Goal: Navigation & Orientation: Find specific page/section

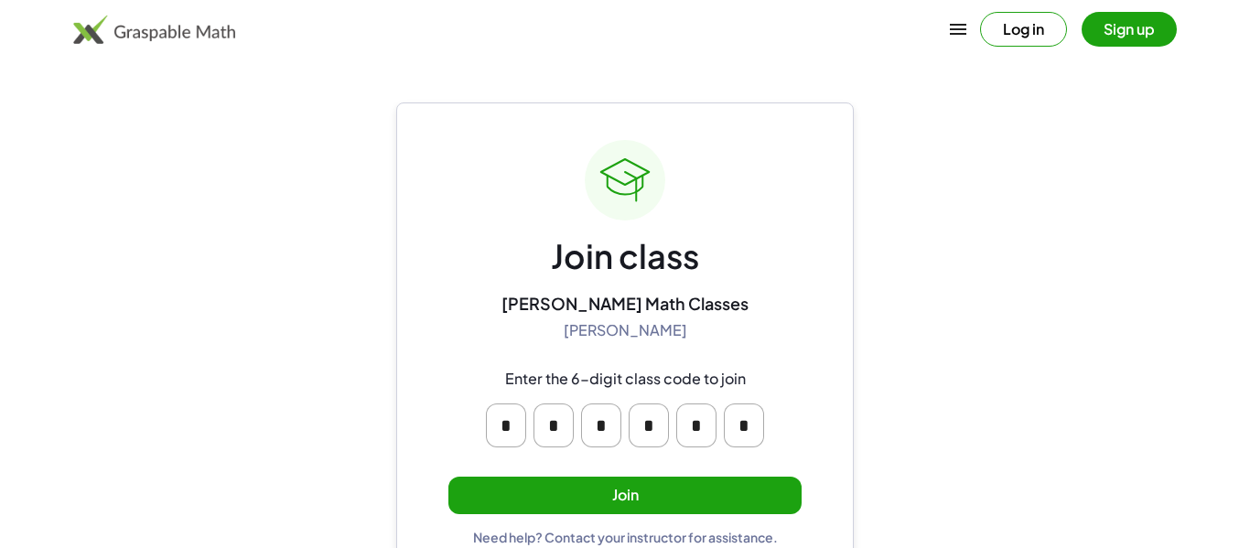
click at [533, 488] on button "Join" at bounding box center [624, 496] width 353 height 38
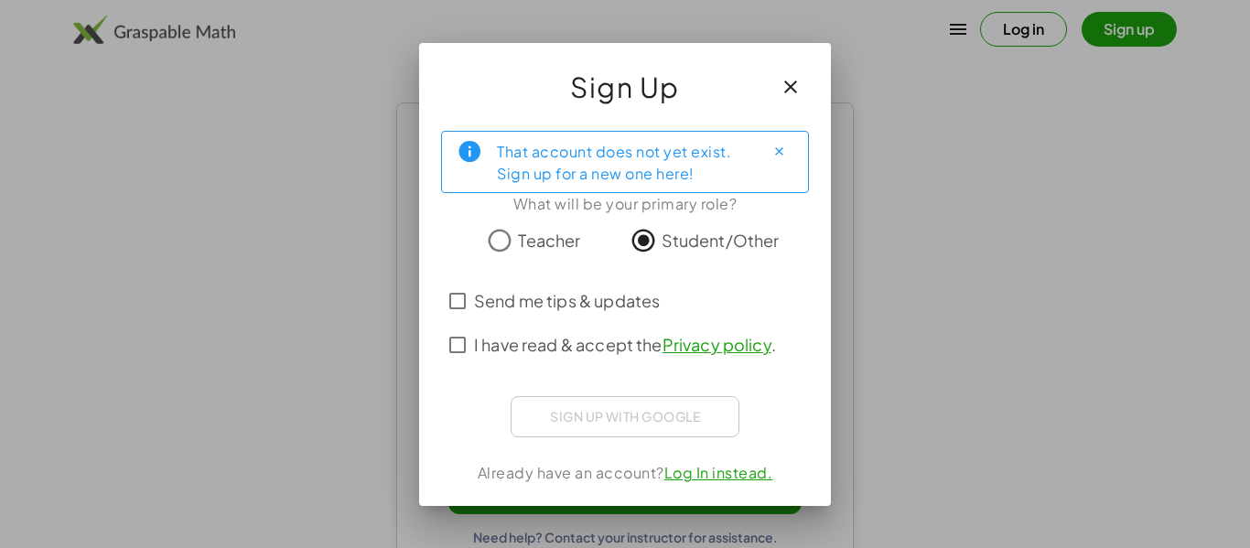
click at [604, 428] on div "Sign up with Google Sign in with Google Sign in with Google. Opens in new tab" at bounding box center [624, 416] width 229 height 41
click at [563, 343] on span "I have read & accept the Privacy policy ." at bounding box center [625, 344] width 302 height 25
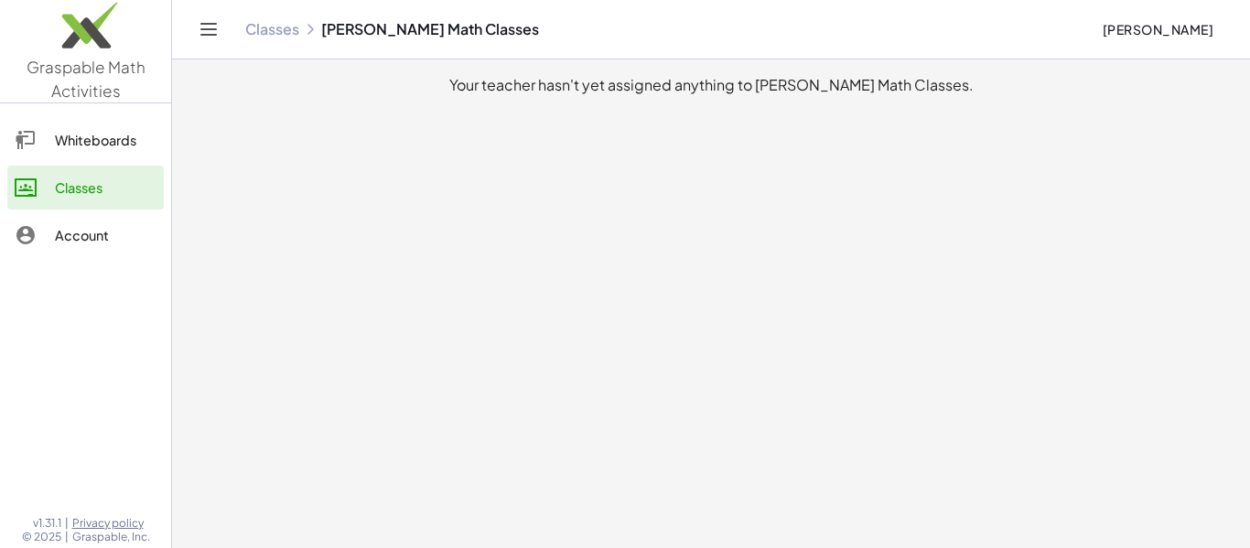
click at [209, 30] on icon "Toggle navigation" at bounding box center [209, 29] width 22 height 22
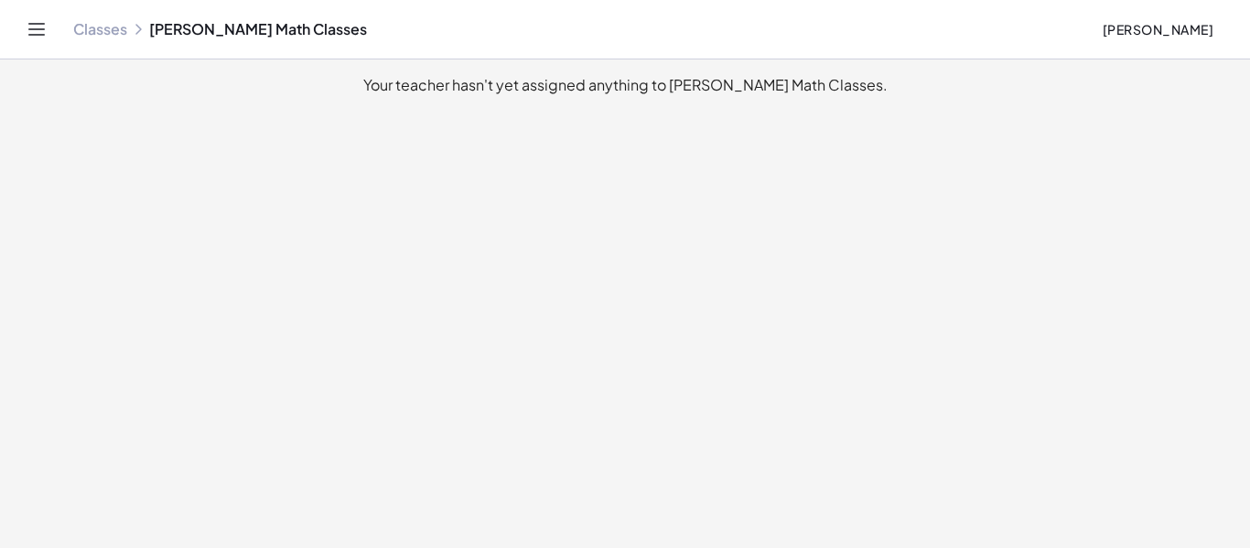
click at [38, 32] on icon "Toggle navigation" at bounding box center [37, 29] width 22 height 22
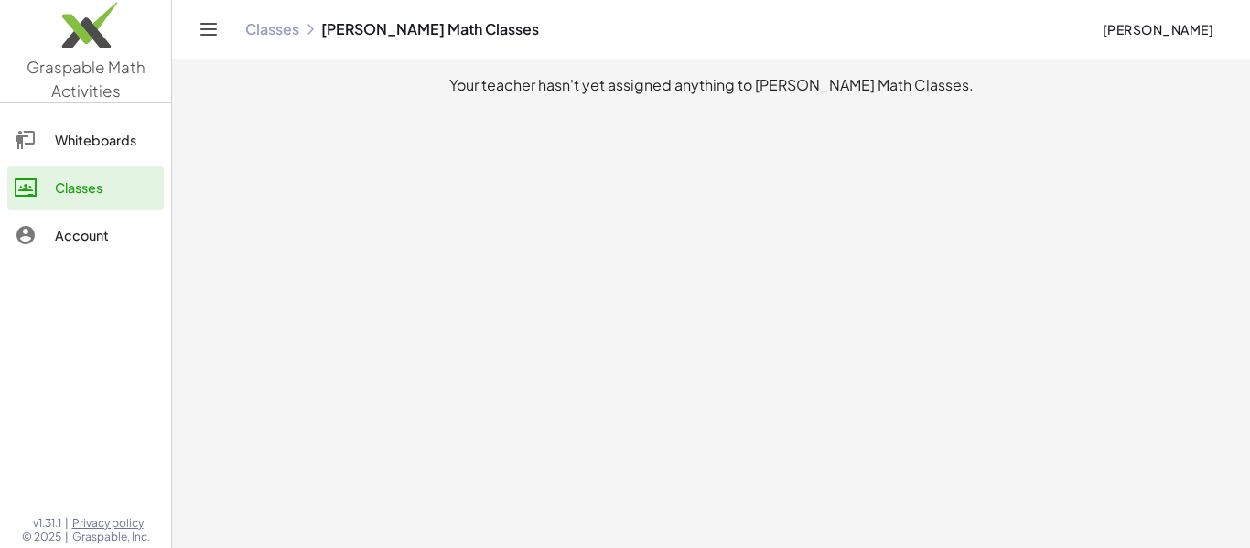
click at [88, 120] on link "Whiteboards" at bounding box center [85, 140] width 156 height 44
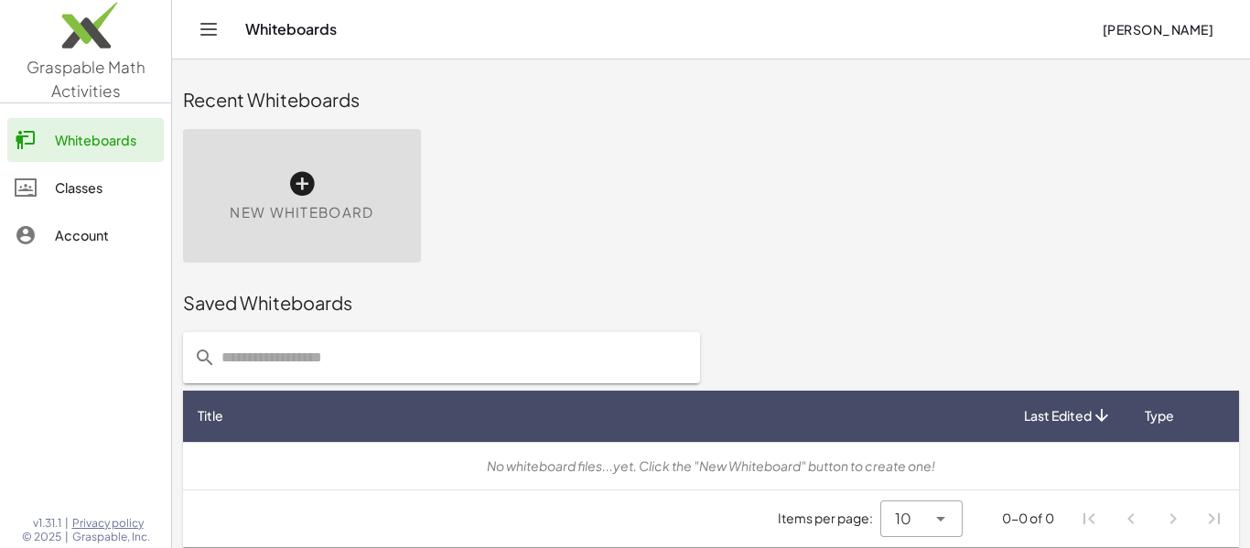
click at [87, 195] on div "Classes" at bounding box center [106, 188] width 102 height 22
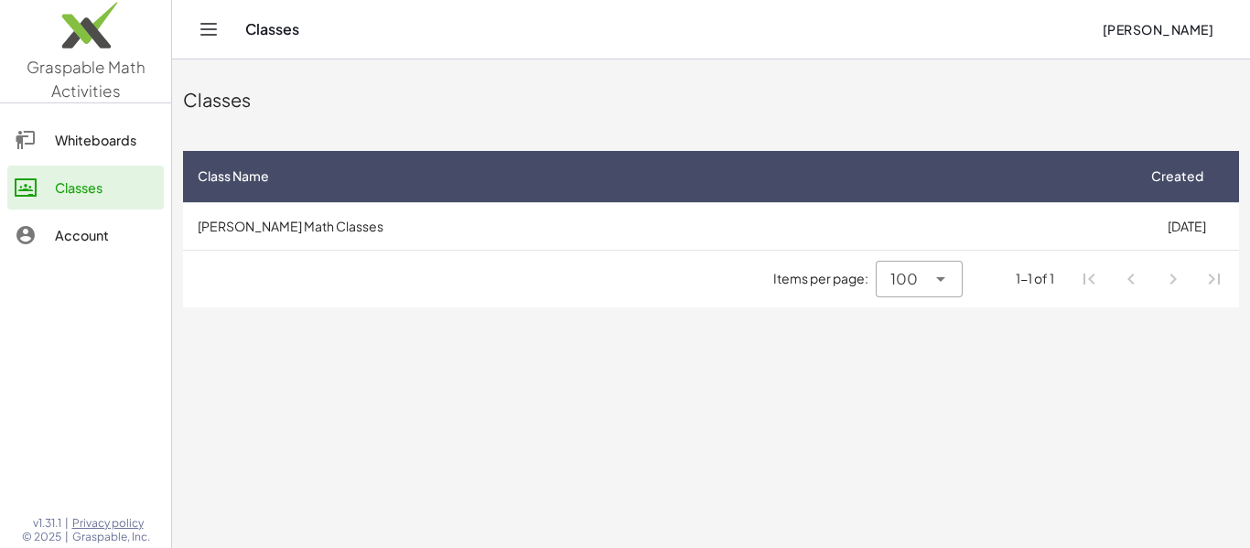
click at [943, 278] on icon at bounding box center [940, 279] width 22 height 22
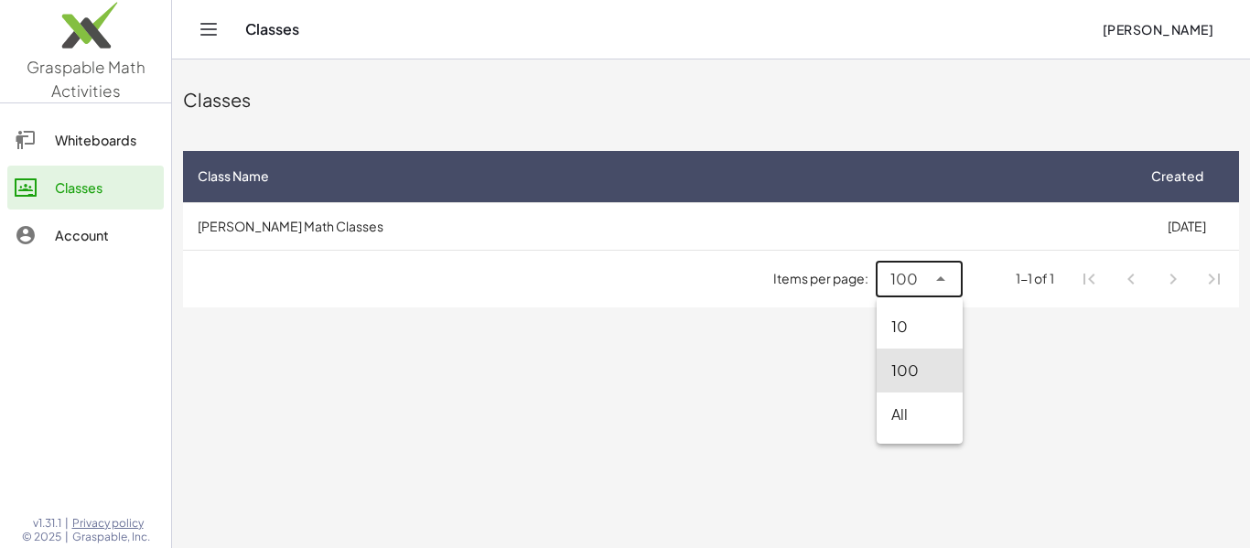
click at [943, 278] on icon at bounding box center [940, 279] width 22 height 22
click at [75, 230] on div "Account" at bounding box center [106, 235] width 102 height 22
